Goal: Information Seeking & Learning: Learn about a topic

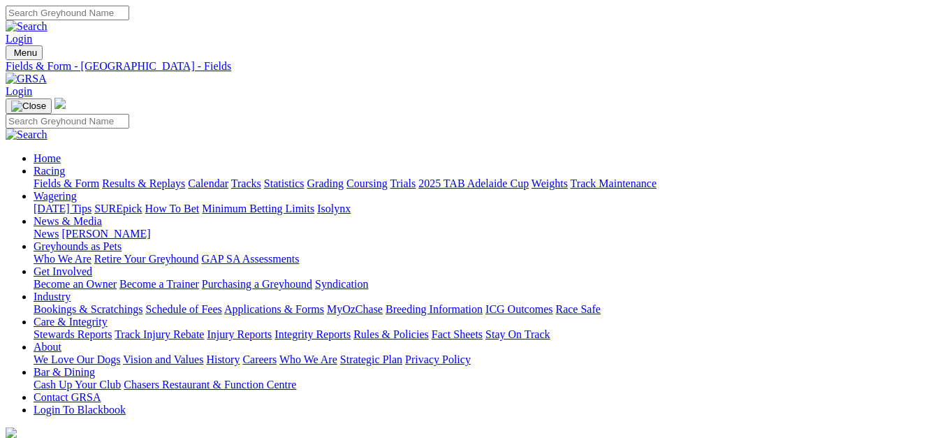
click at [172, 177] on link "Results & Replays" at bounding box center [143, 183] width 83 height 12
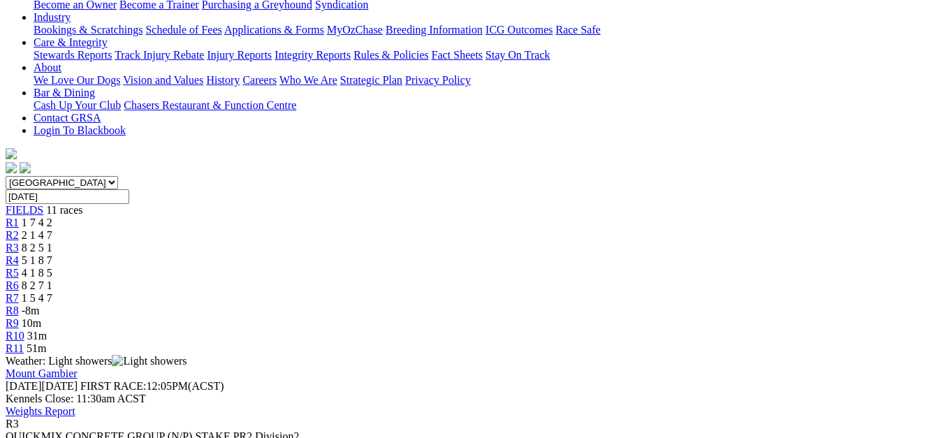
scroll to position [349, 0]
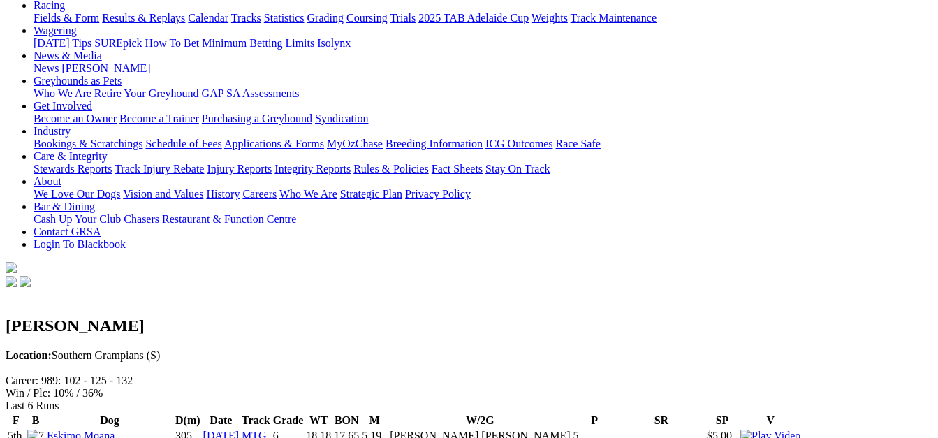
scroll to position [140, 0]
